Goal: Use online tool/utility: Utilize a website feature to perform a specific function

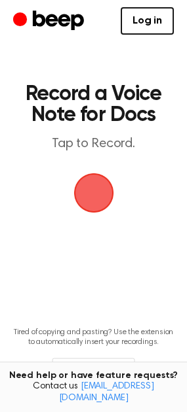
click at [94, 189] on span "button" at bounding box center [93, 192] width 73 height 73
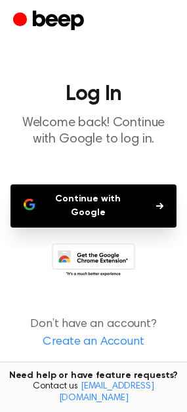
click at [105, 199] on button "Continue with Google" at bounding box center [93, 206] width 166 height 43
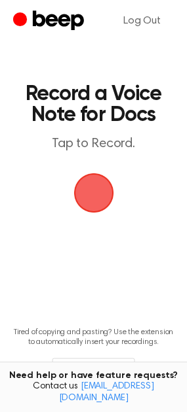
click at [105, 194] on span "button" at bounding box center [93, 192] width 73 height 73
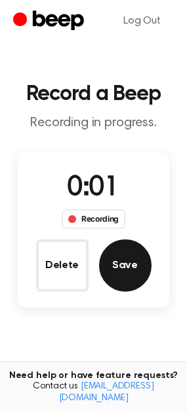
click at [120, 269] on button "Save" at bounding box center [125, 266] width 52 height 52
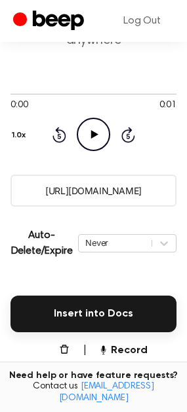
scroll to position [131, 0]
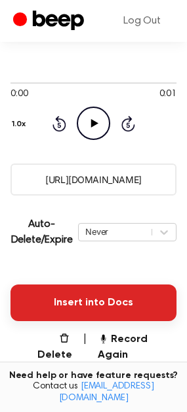
click at [94, 297] on button "Insert into Docs" at bounding box center [93, 303] width 166 height 37
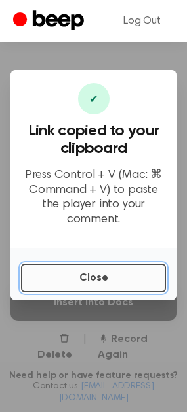
click at [64, 268] on button "Close" at bounding box center [93, 278] width 145 height 29
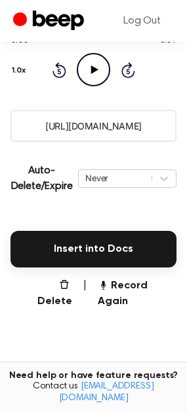
scroll to position [196, 0]
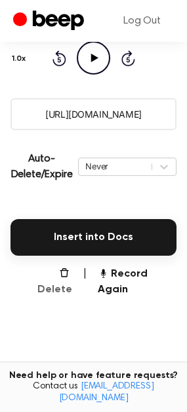
click at [62, 275] on button "Delete" at bounding box center [49, 281] width 46 height 31
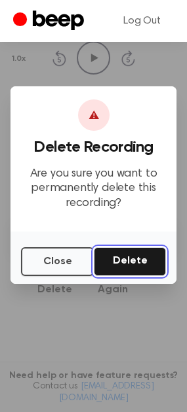
click at [119, 264] on button "Delete" at bounding box center [130, 261] width 72 height 29
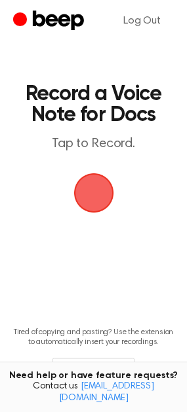
click at [85, 185] on span "button" at bounding box center [92, 193] width 55 height 55
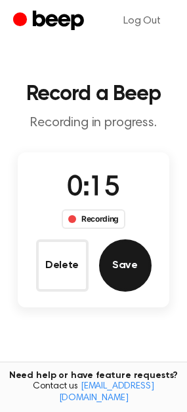
click at [113, 264] on button "Save" at bounding box center [125, 266] width 52 height 52
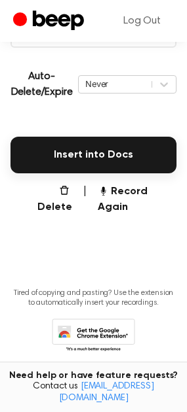
scroll to position [284, 0]
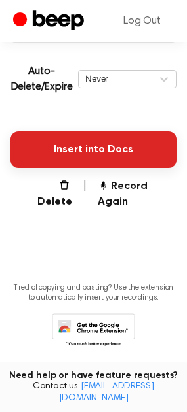
click at [113, 157] on button "Insert into Docs" at bounding box center [93, 150] width 166 height 37
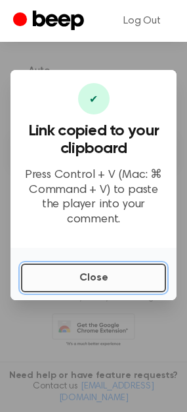
click at [59, 266] on button "Close" at bounding box center [93, 278] width 145 height 29
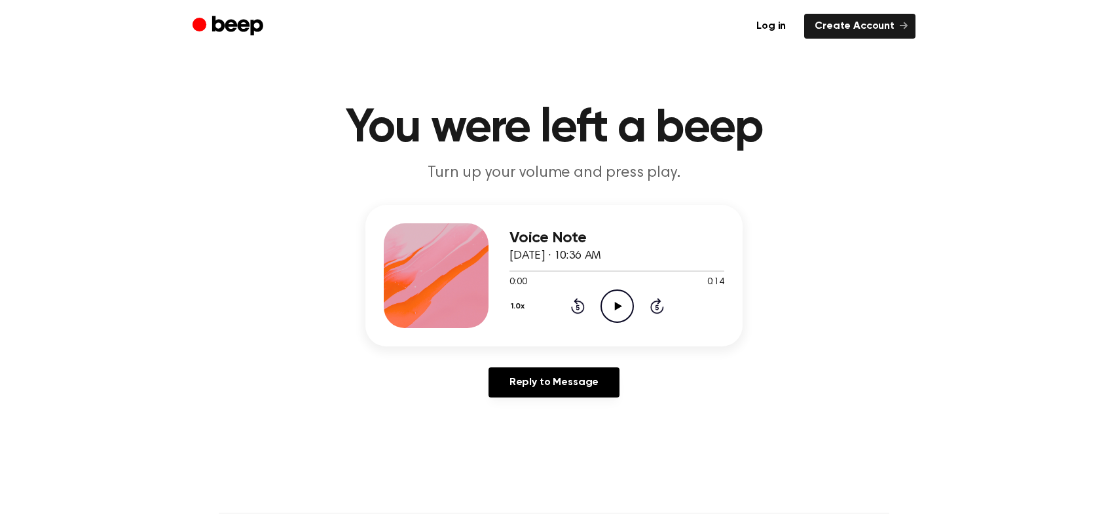
click at [629, 302] on icon "Play Audio" at bounding box center [616, 305] width 33 height 33
click at [789, 359] on div "Voice Note August 24, 2025 · 10:36 AM 0:09 0:14 Your browser does not support t…" at bounding box center [554, 306] width 1076 height 203
click at [615, 300] on icon "Pause Audio" at bounding box center [616, 305] width 33 height 33
click at [615, 300] on icon "Play Audio" at bounding box center [616, 305] width 33 height 33
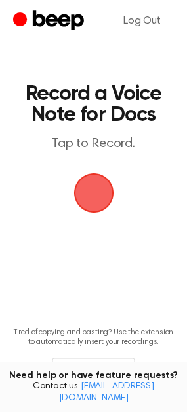
click at [90, 195] on span "button" at bounding box center [93, 193] width 55 height 55
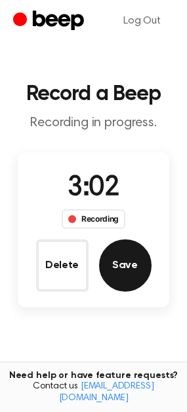
click at [115, 263] on button "Save" at bounding box center [125, 266] width 52 height 52
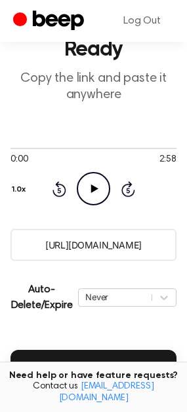
scroll to position [196, 0]
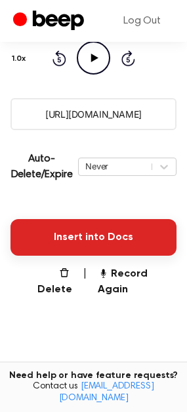
click at [116, 244] on button "Insert into Docs" at bounding box center [93, 237] width 166 height 37
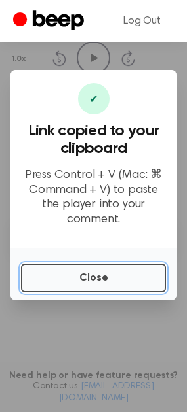
click at [98, 264] on button "Close" at bounding box center [93, 278] width 145 height 29
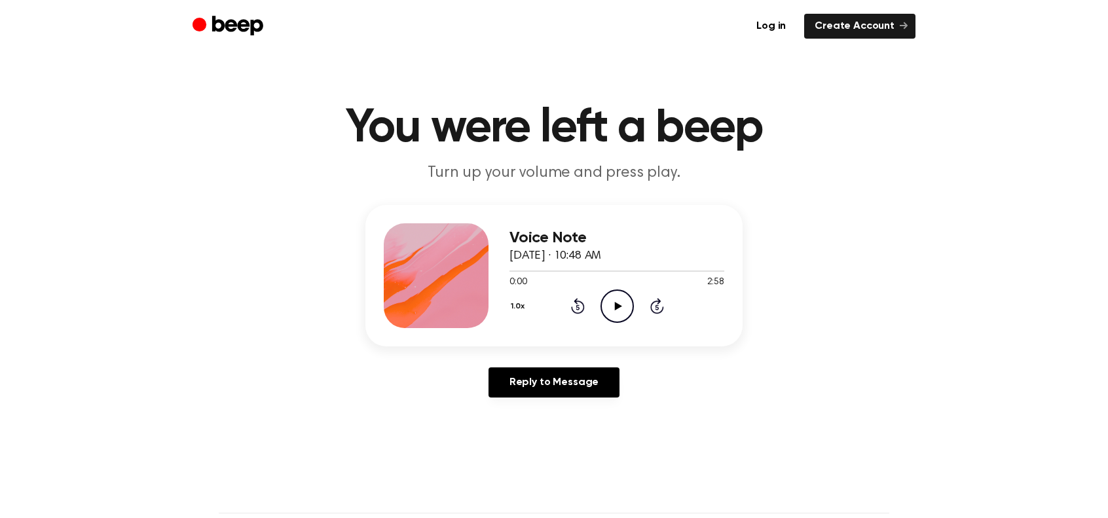
click at [617, 316] on icon "Play Audio" at bounding box center [616, 305] width 33 height 33
drag, startPoint x: 528, startPoint y: 265, endPoint x: 551, endPoint y: 267, distance: 23.6
click at [551, 267] on div at bounding box center [616, 270] width 215 height 10
drag, startPoint x: 515, startPoint y: 270, endPoint x: 536, endPoint y: 272, distance: 21.0
click at [520, 272] on span at bounding box center [514, 271] width 10 height 10
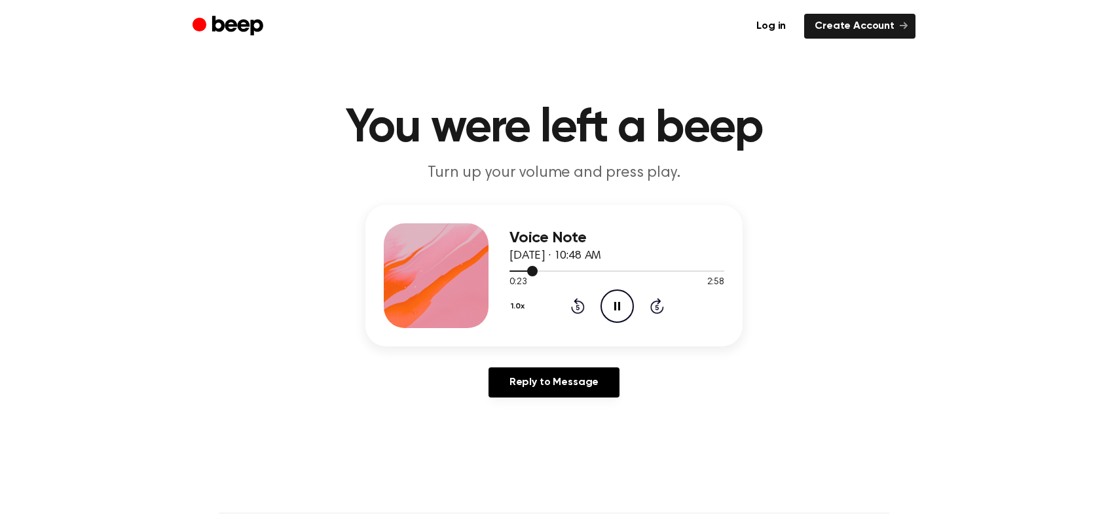
drag, startPoint x: 536, startPoint y: 272, endPoint x: 579, endPoint y: 270, distance: 42.6
click at [579, 270] on div at bounding box center [616, 270] width 215 height 10
